Goal: Check status

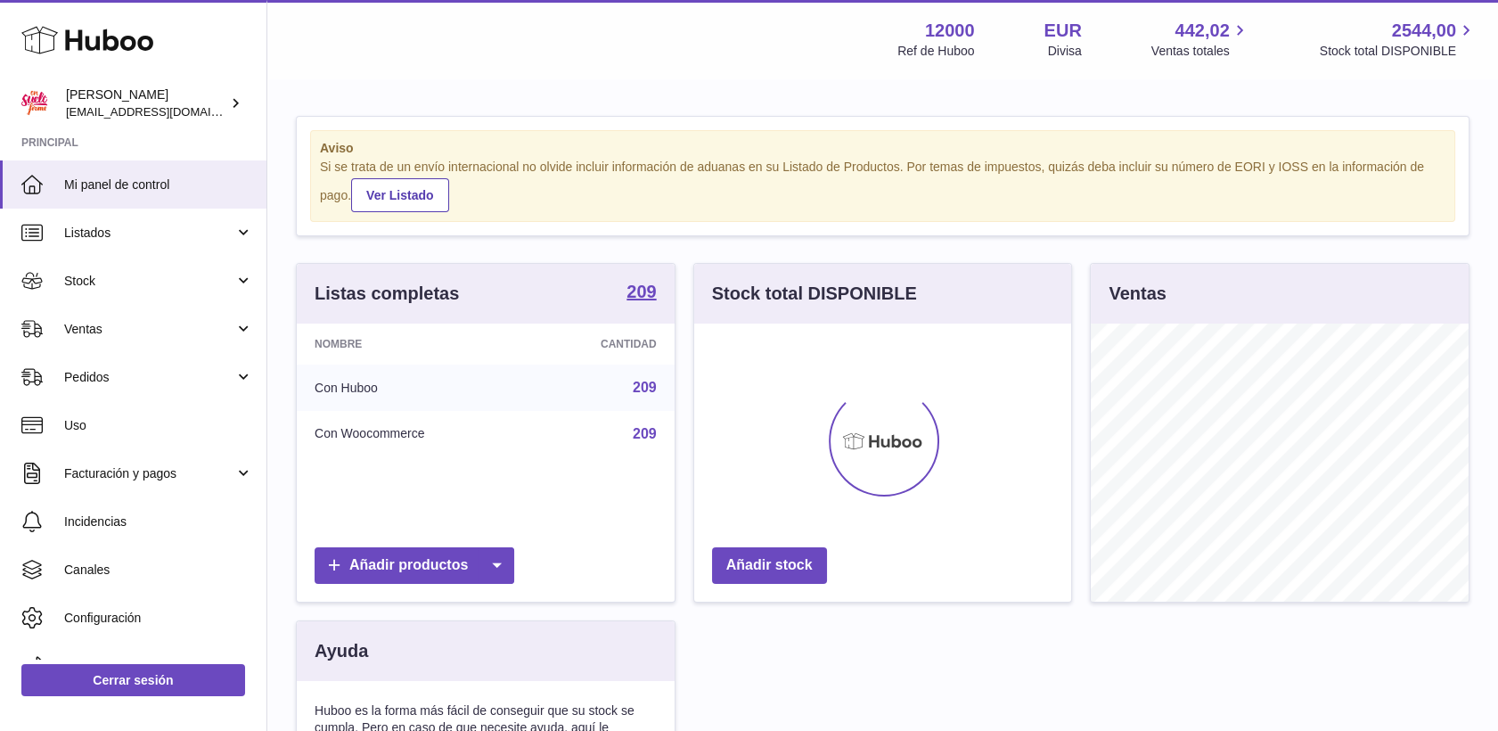
scroll to position [278, 378]
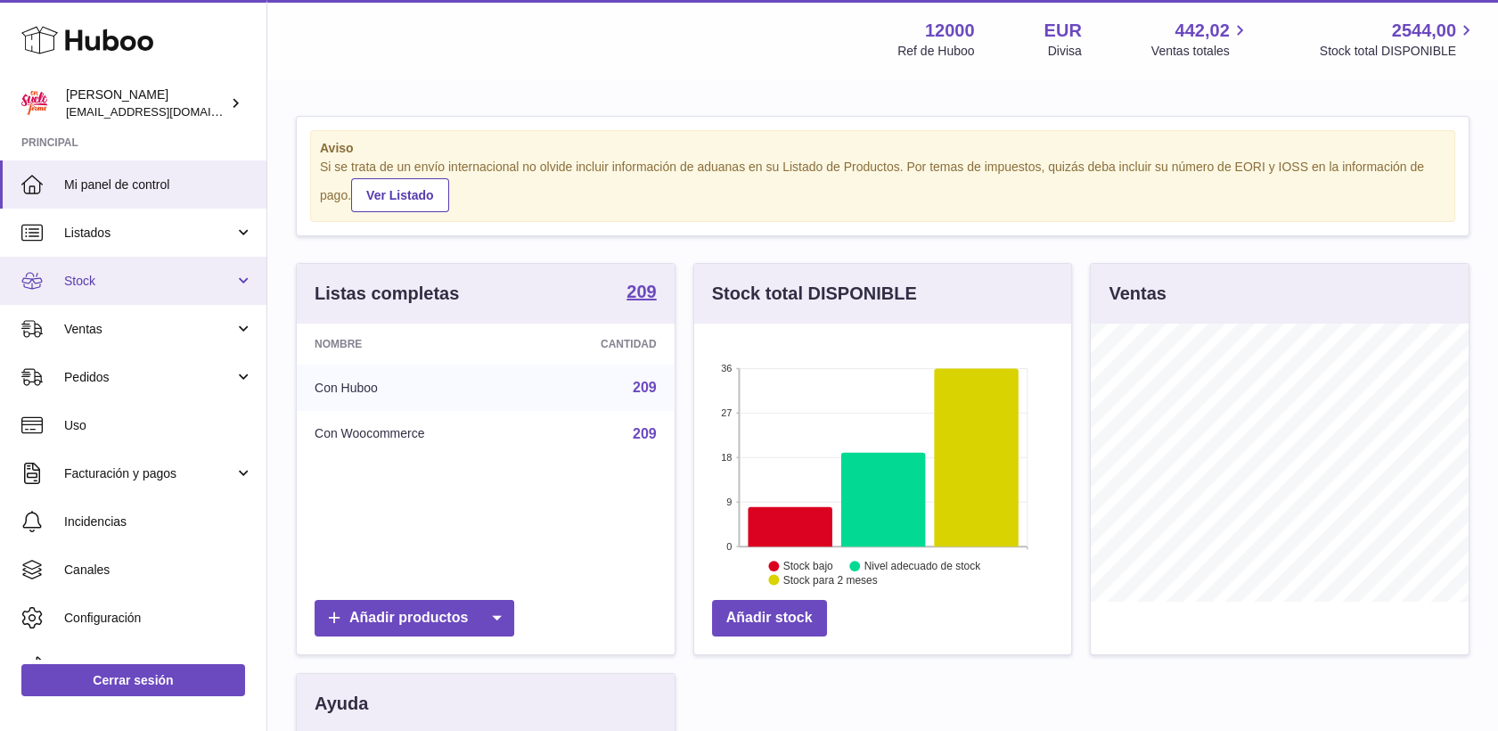
click at [94, 275] on span "Stock" at bounding box center [149, 281] width 170 height 17
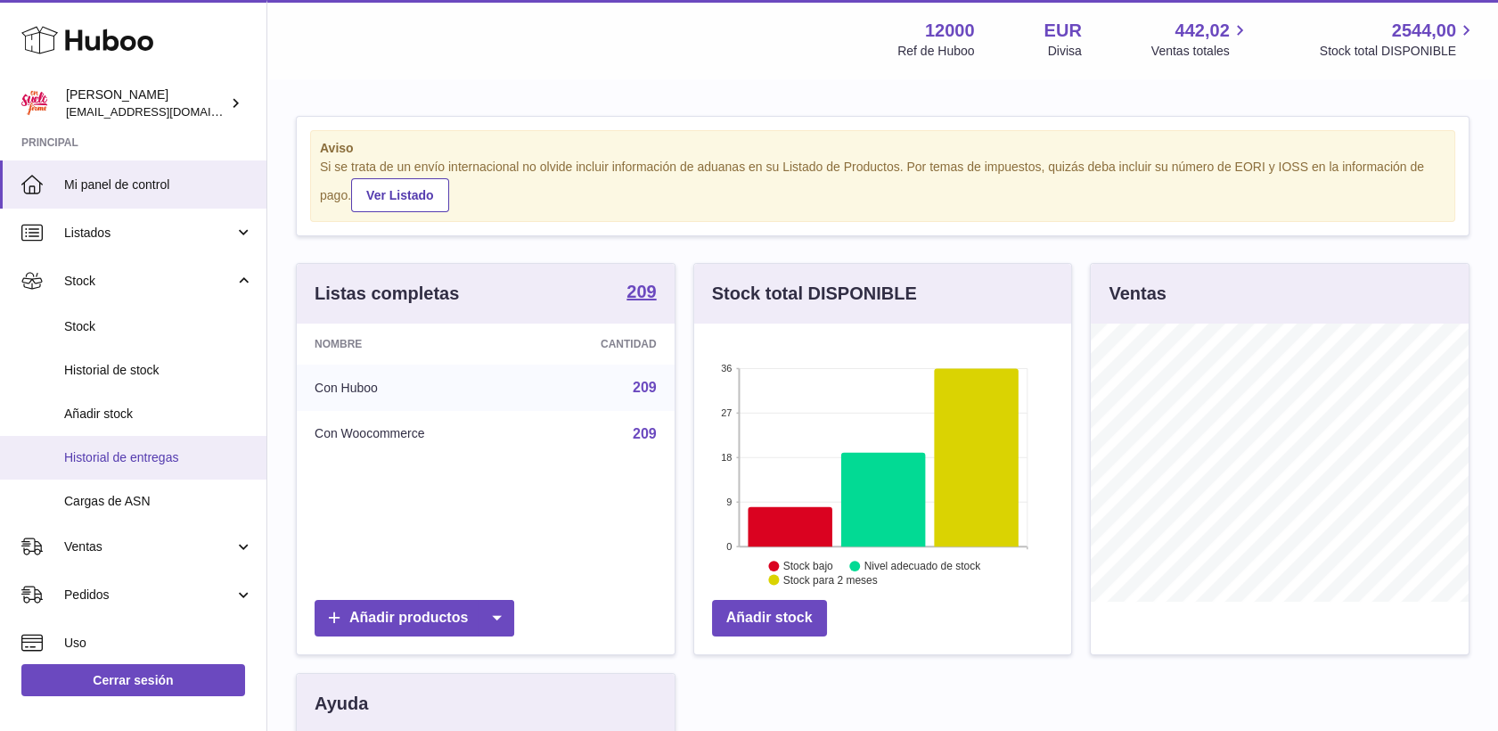
click at [116, 451] on span "Historial de entregas" at bounding box center [158, 457] width 189 height 17
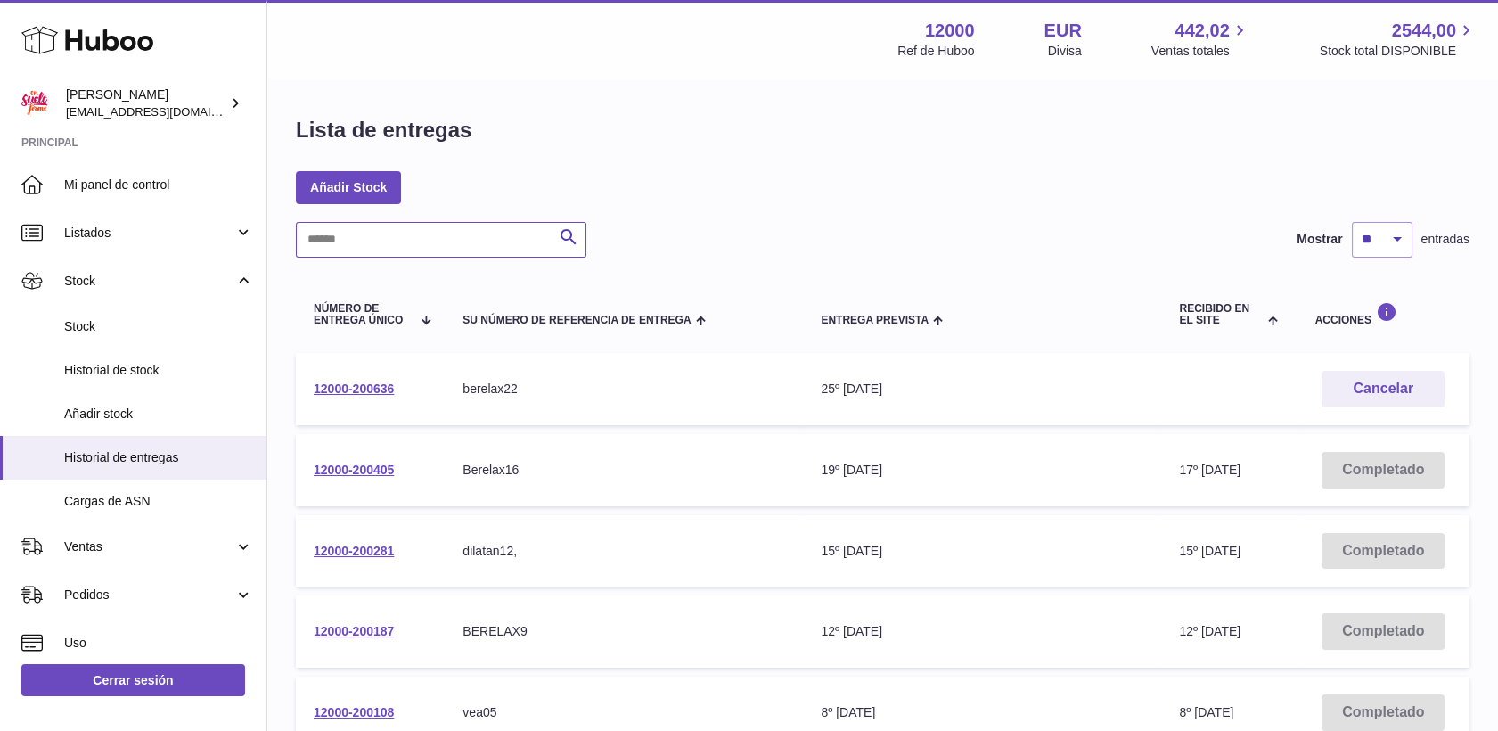
click at [396, 241] on input "text" at bounding box center [441, 240] width 291 height 36
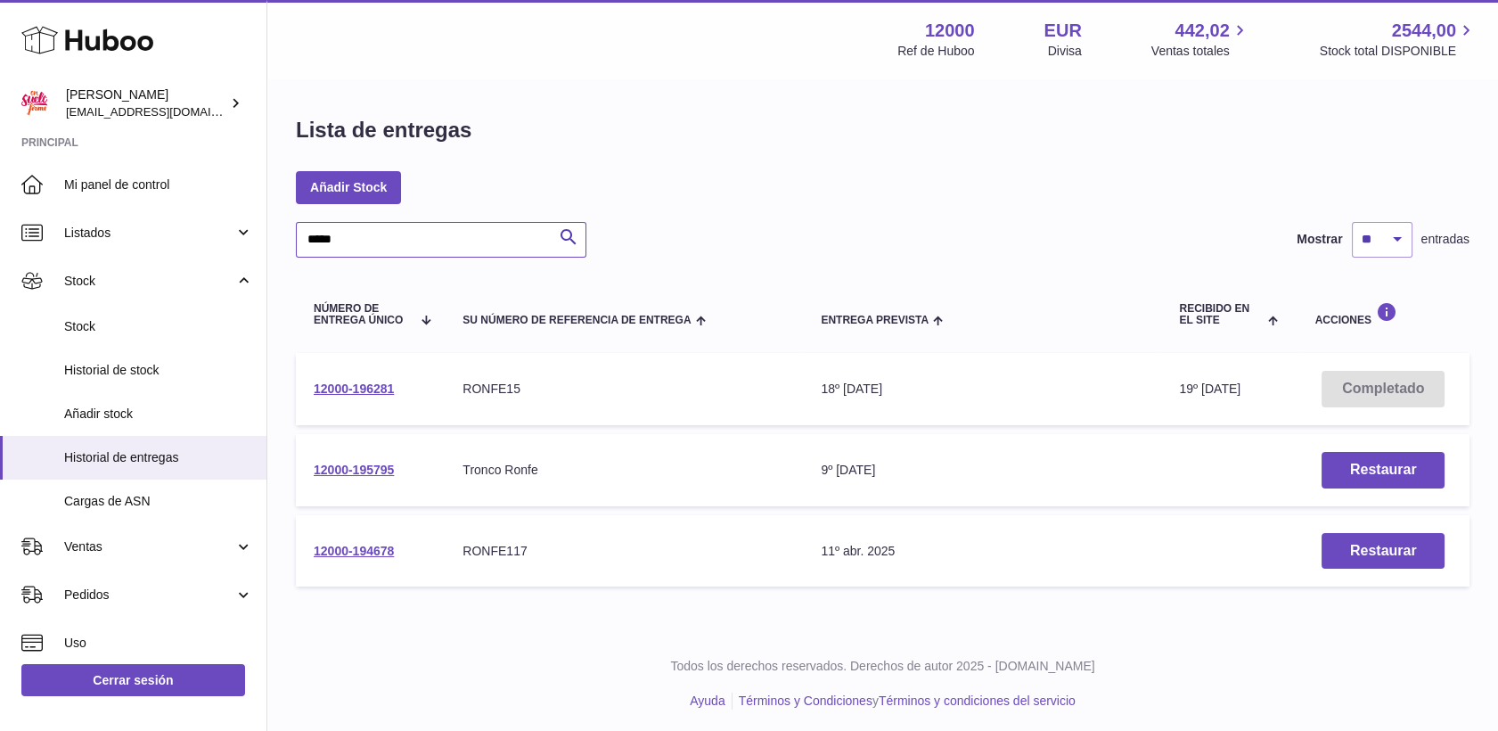
type input "*****"
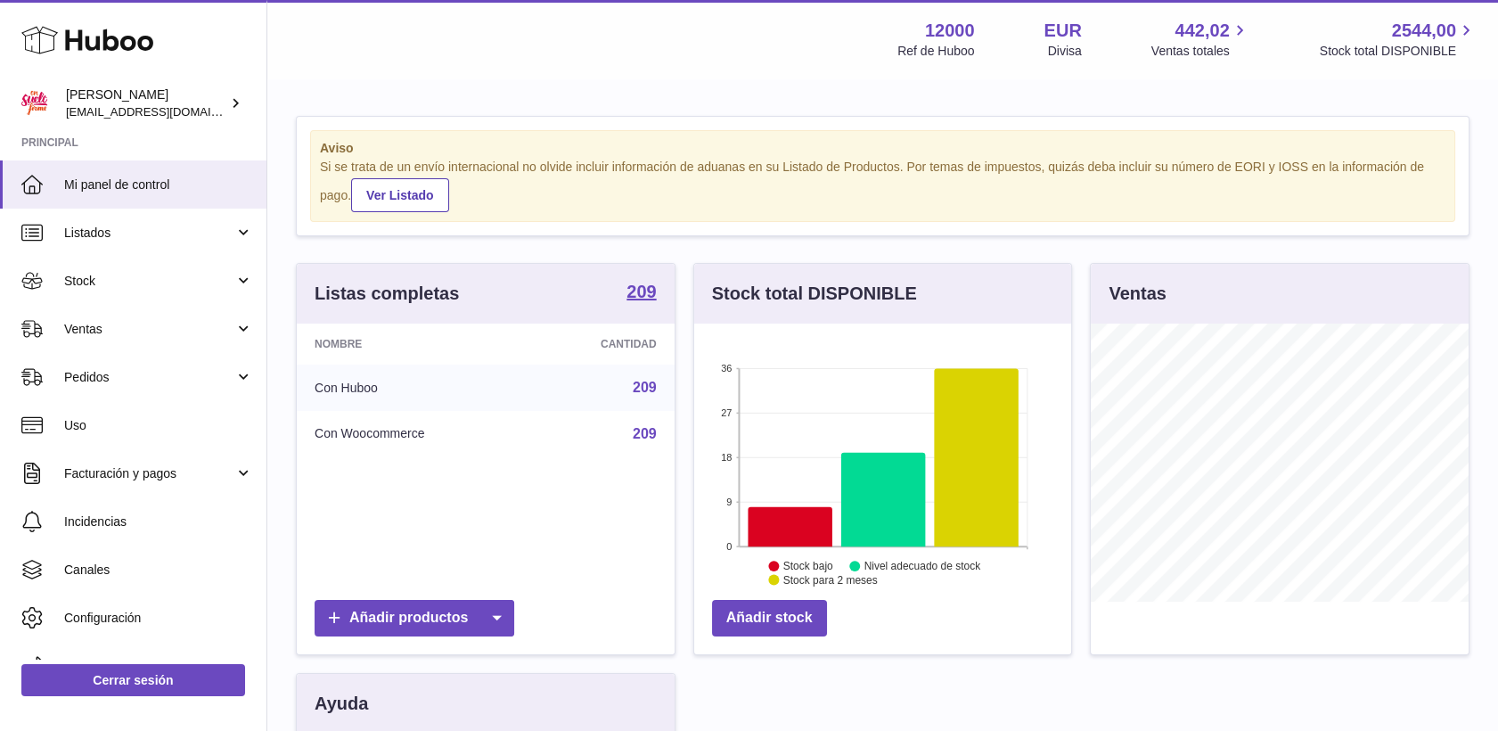
scroll to position [278, 378]
